Goal: Task Accomplishment & Management: Complete application form

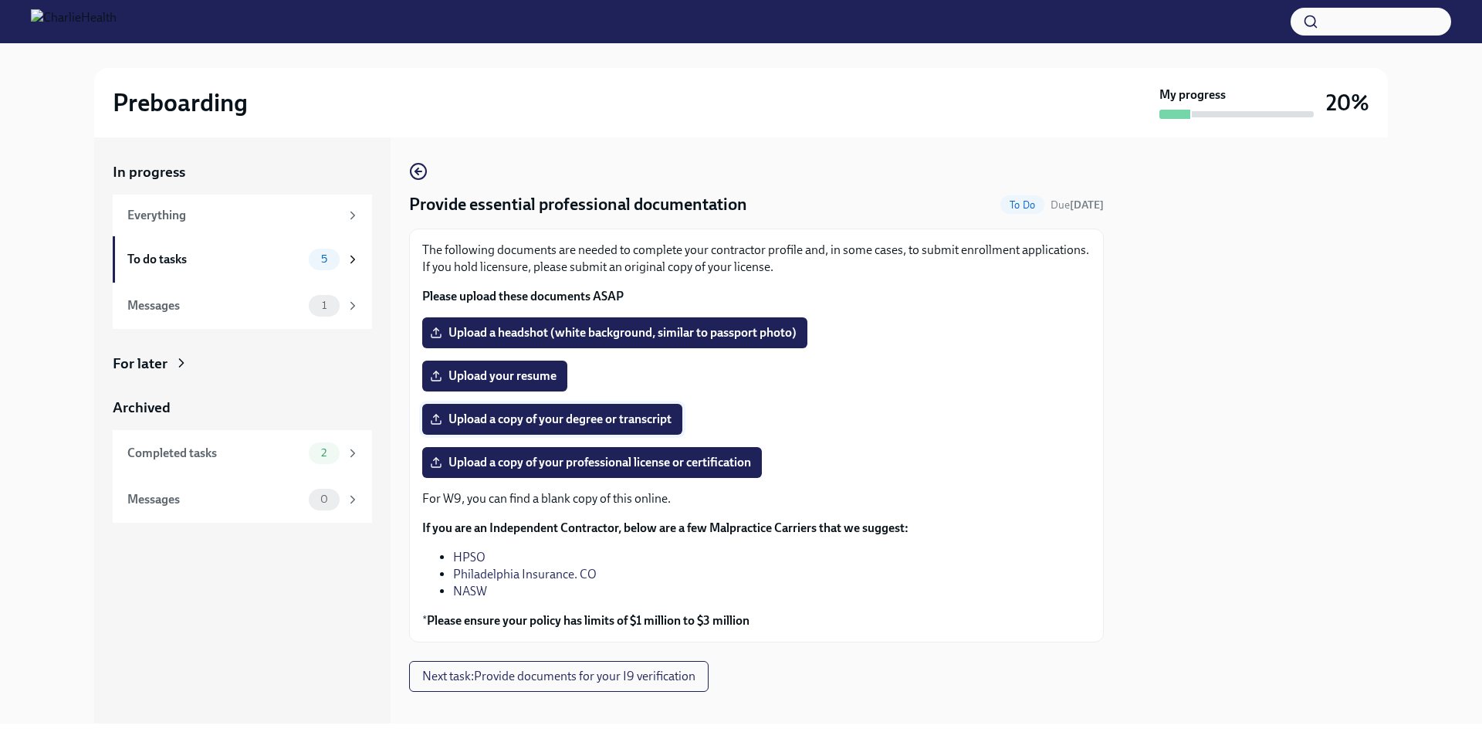
click at [534, 415] on span "Upload a copy of your degree or transcript" at bounding box center [552, 419] width 239 height 15
click at [0, 0] on input "Upload a copy of your degree or transcript" at bounding box center [0, 0] width 0 height 0
click at [623, 455] on span "Upload a copy of your professional license or certification" at bounding box center [592, 462] width 318 height 15
click at [0, 0] on input "Upload a copy of your professional license or certification" at bounding box center [0, 0] width 0 height 0
click at [473, 374] on span "Upload your resume" at bounding box center [495, 375] width 124 height 15
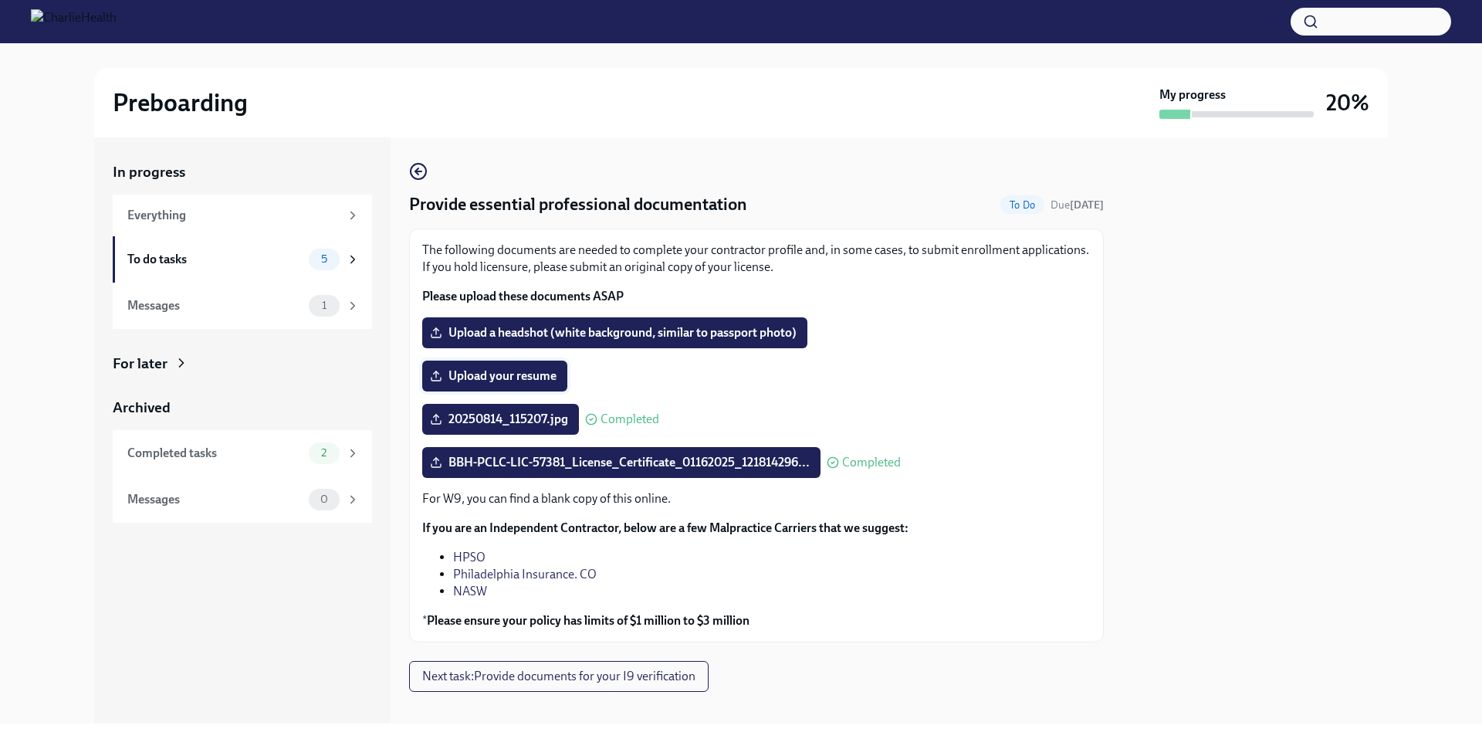
click at [0, 0] on input "Upload your resume" at bounding box center [0, 0] width 0 height 0
click at [478, 374] on span "Resume.pdf" at bounding box center [473, 375] width 80 height 15
click at [0, 0] on input "Resume.pdf" at bounding box center [0, 0] width 0 height 0
click at [573, 333] on span "Upload a headshot (white background, similar to passport photo)" at bounding box center [615, 332] width 364 height 15
click at [0, 0] on input "Upload a headshot (white background, similar to passport photo)" at bounding box center [0, 0] width 0 height 0
